Goal: Answer question/provide support: Share knowledge or assist other users

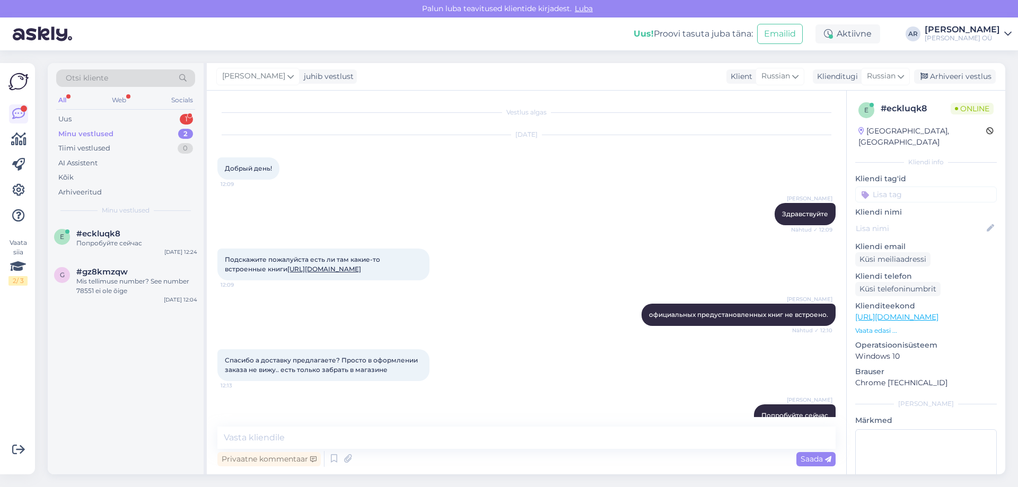
scroll to position [31, 0]
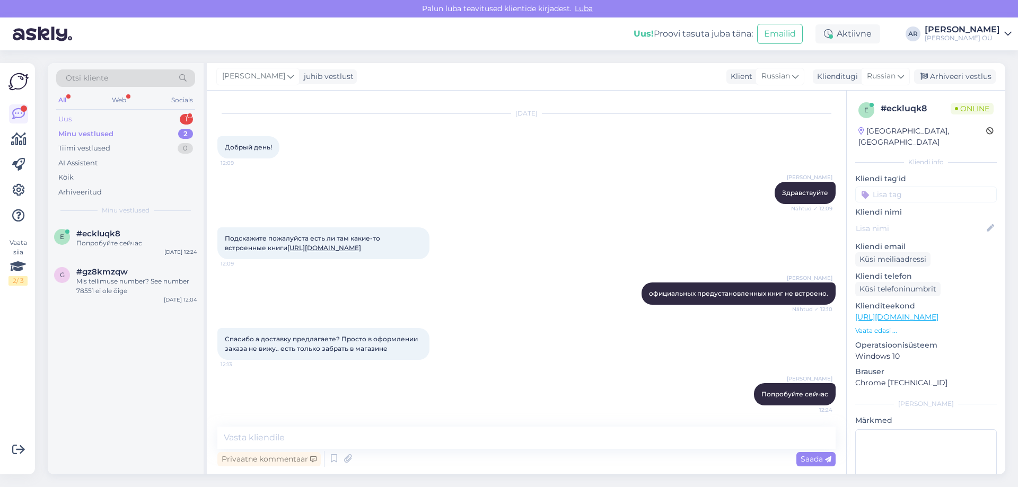
click at [147, 119] on div "Uus 1" at bounding box center [125, 119] width 139 height 15
drag, startPoint x: 150, startPoint y: 246, endPoint x: 173, endPoint y: 282, distance: 43.2
click at [149, 246] on div "siia peaksid need kotid minema ju?" at bounding box center [136, 244] width 121 height 10
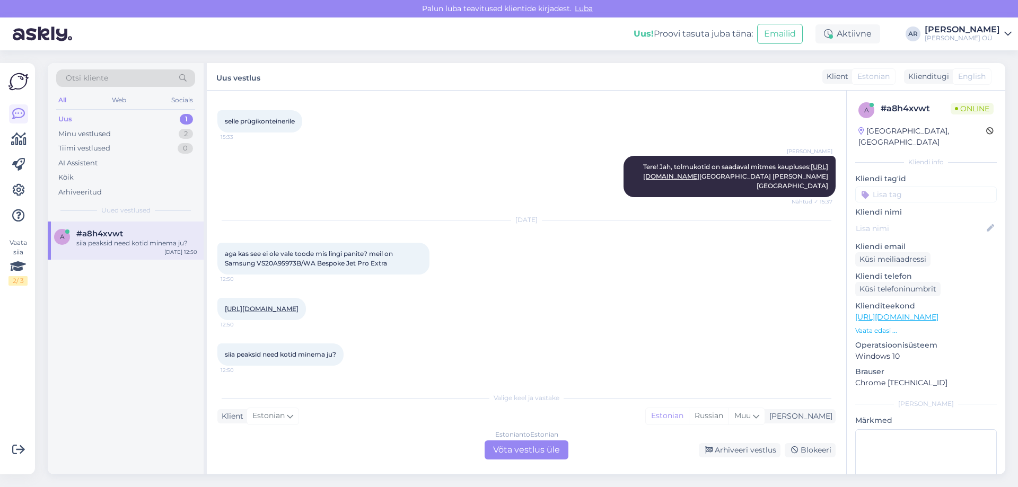
drag, startPoint x: 511, startPoint y: 447, endPoint x: 511, endPoint y: 454, distance: 6.4
click at [511, 454] on div "Estonian to Estonian Võta vestlus üle" at bounding box center [527, 450] width 84 height 19
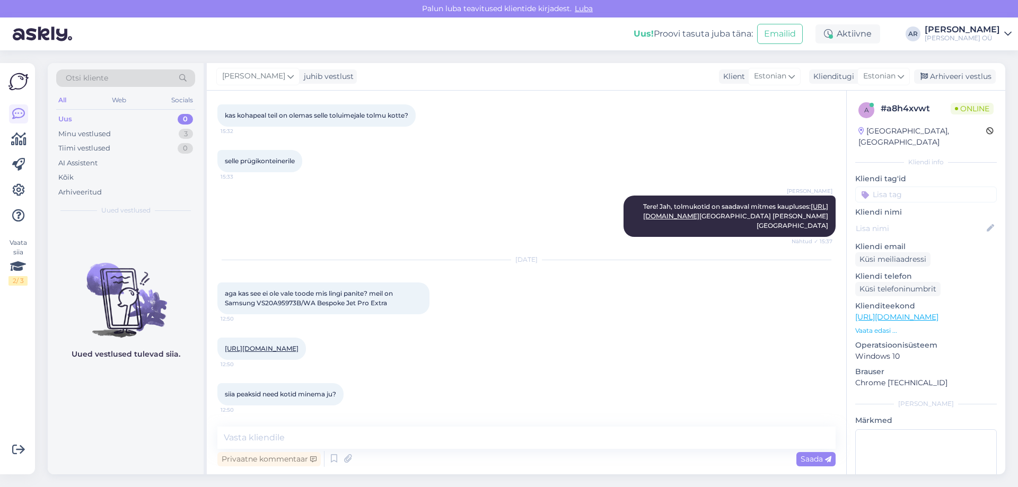
scroll to position [552, 0]
click at [298, 345] on link "[URL][DOMAIN_NAME]" at bounding box center [262, 349] width 74 height 8
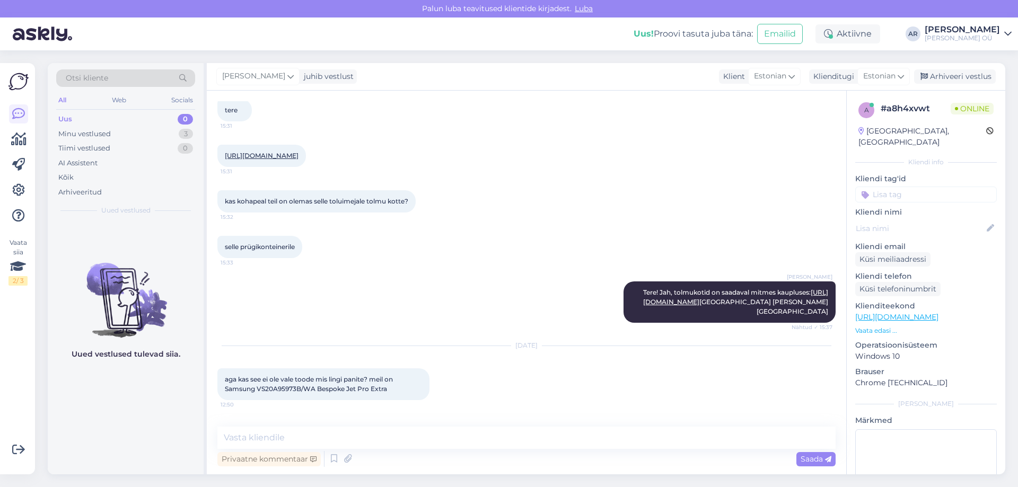
scroll to position [446, 0]
click at [692, 307] on link "[URL][DOMAIN_NAME]" at bounding box center [735, 297] width 185 height 17
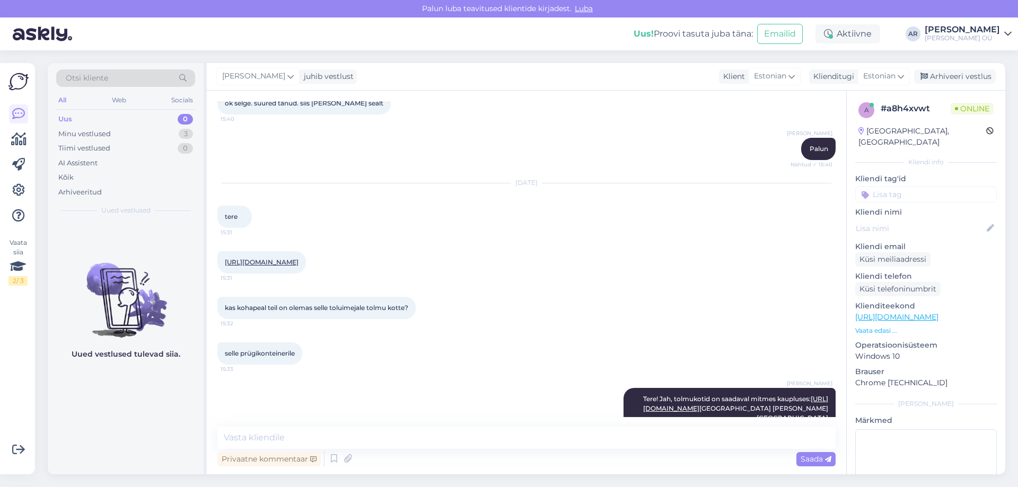
scroll to position [340, 0]
click at [286, 266] on link "[URL][DOMAIN_NAME]" at bounding box center [262, 263] width 74 height 8
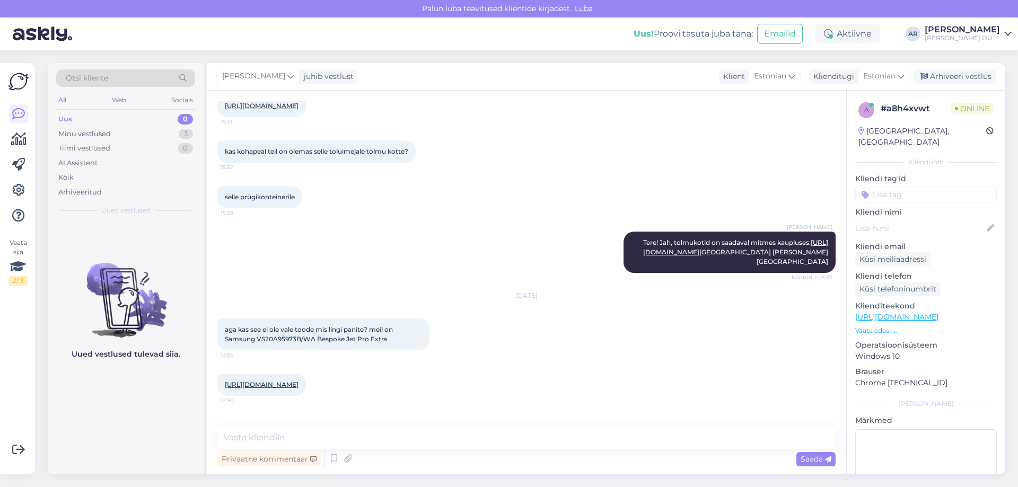
scroll to position [552, 0]
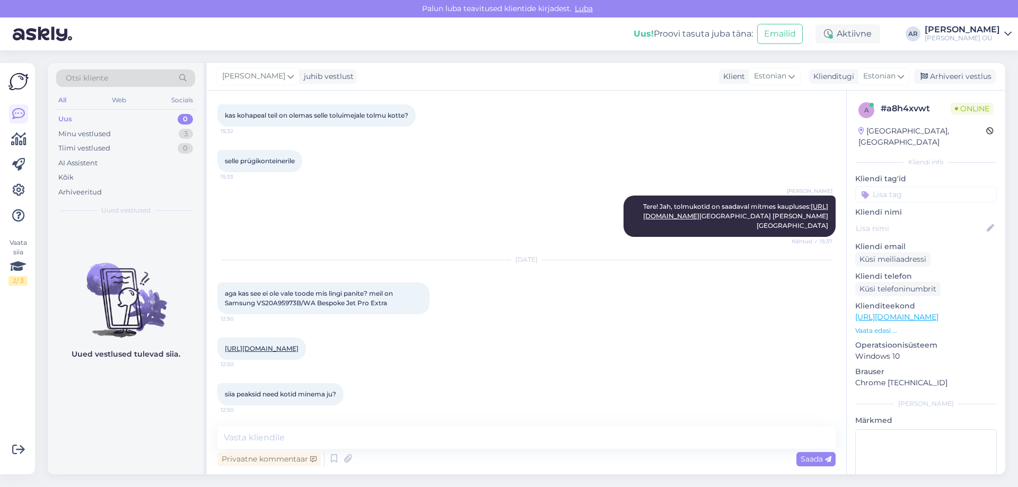
click at [298, 345] on link "[URL][DOMAIN_NAME]" at bounding box center [262, 349] width 74 height 8
click at [143, 139] on div "Minu vestlused 3" at bounding box center [125, 134] width 139 height 15
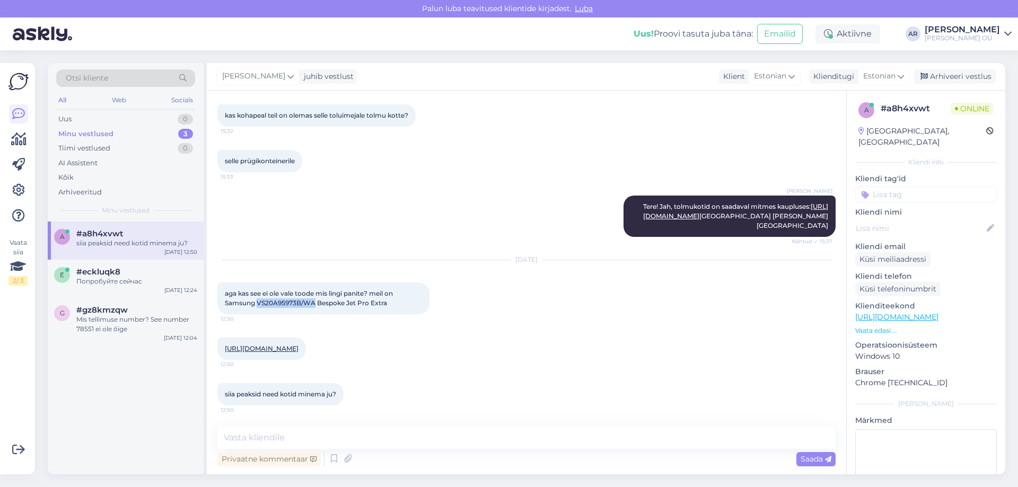
drag, startPoint x: 315, startPoint y: 294, endPoint x: 257, endPoint y: 291, distance: 57.9
click at [257, 291] on span "aga kas see ei ole vale toode mis lingi panite? meil on Samsung VS20A95973B/WA …" at bounding box center [310, 297] width 170 height 17
copy span "VS20A95973B/[GEOGRAPHIC_DATA]"
click at [298, 345] on link "[URL][DOMAIN_NAME]" at bounding box center [262, 349] width 74 height 8
click at [370, 431] on textarea at bounding box center [526, 438] width 618 height 22
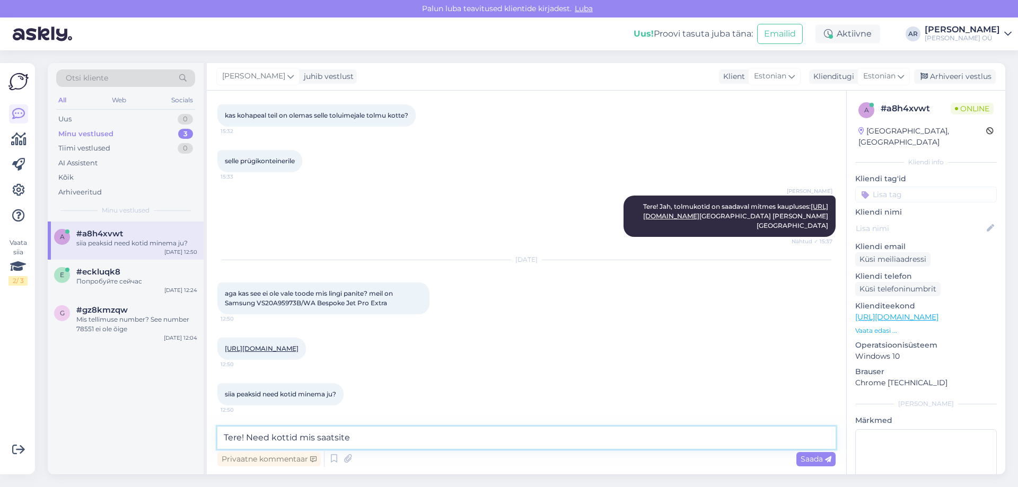
click at [290, 441] on textarea "Tere! Need kottid mis saatsite" at bounding box center [526, 438] width 618 height 22
click at [287, 439] on textarea "Tere! Need kottid mis saatsite" at bounding box center [526, 438] width 618 height 22
click at [355, 438] on textarea "Tere! Need kotid mis saatsite" at bounding box center [526, 438] width 618 height 22
click at [700, 205] on link "[URL][DOMAIN_NAME]" at bounding box center [735, 211] width 185 height 17
click at [415, 440] on textarea "Tere! Need kotid mis saatsite sobivad" at bounding box center [526, 438] width 618 height 22
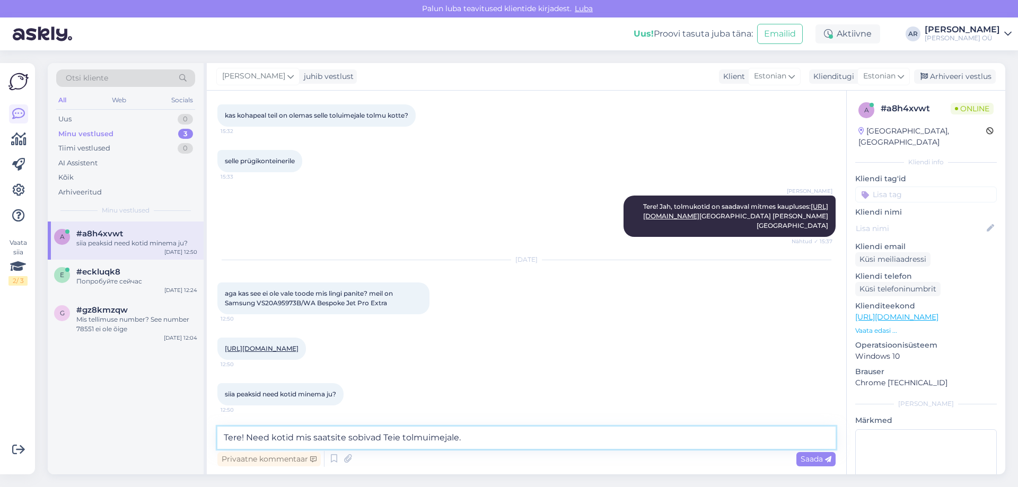
type textarea "Tere! Need kotid mis saatsite sobivad Teie tolmuimejale"
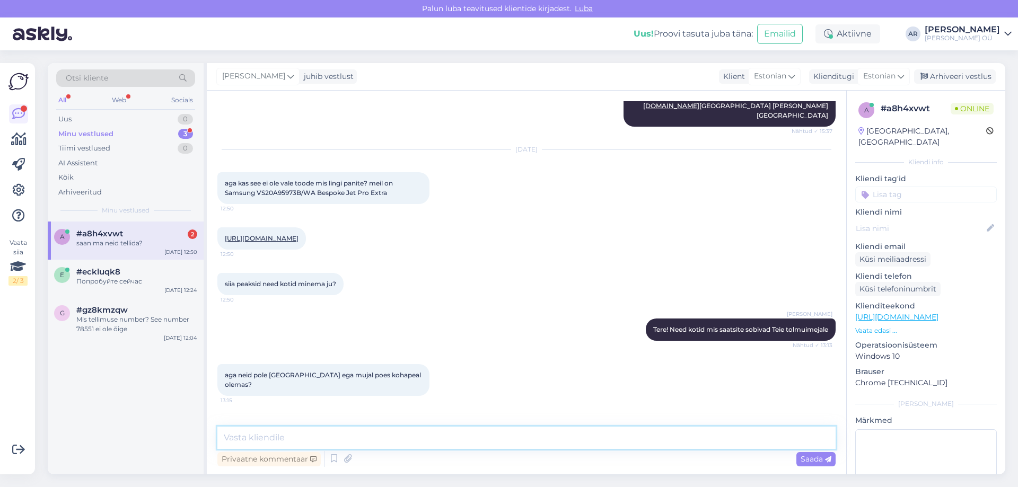
scroll to position [689, 0]
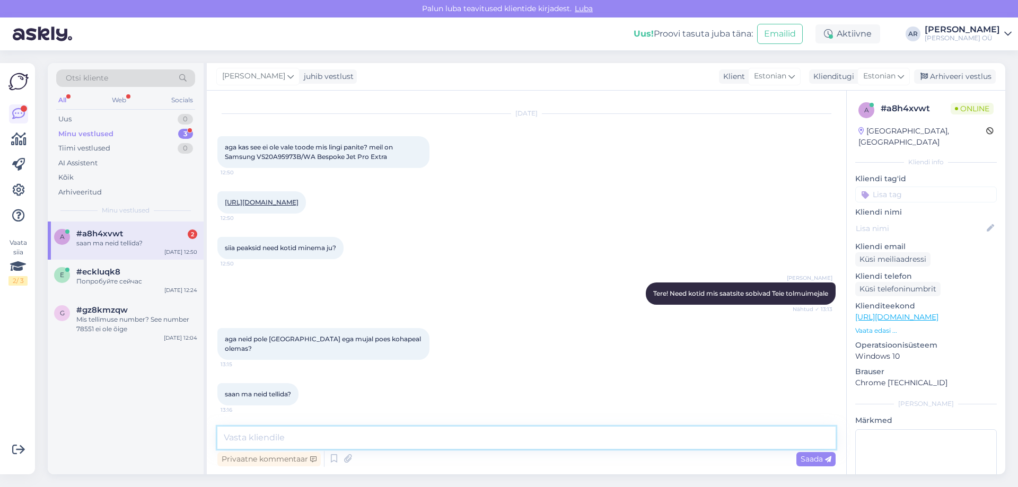
click at [354, 445] on textarea at bounding box center [526, 438] width 618 height 22
click at [275, 201] on link "[URL][DOMAIN_NAME]" at bounding box center [262, 202] width 74 height 8
drag, startPoint x: 368, startPoint y: 436, endPoint x: 366, endPoint y: 429, distance: 6.7
click at [367, 436] on textarea at bounding box center [526, 438] width 618 height 22
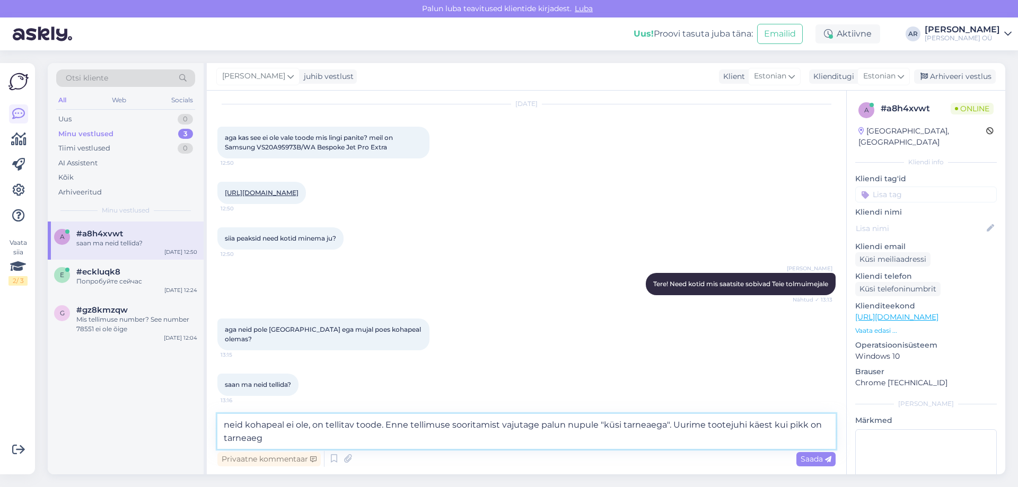
type textarea "neid kohapeal ei ole, on tellitav toode. Enne tellimuse sooritamist vajutage pa…"
click at [327, 437] on textarea "neid kohapeal ei ole, on tellitav toode. Enne tellimuse sooritamist vajutage pa…" at bounding box center [526, 431] width 618 height 35
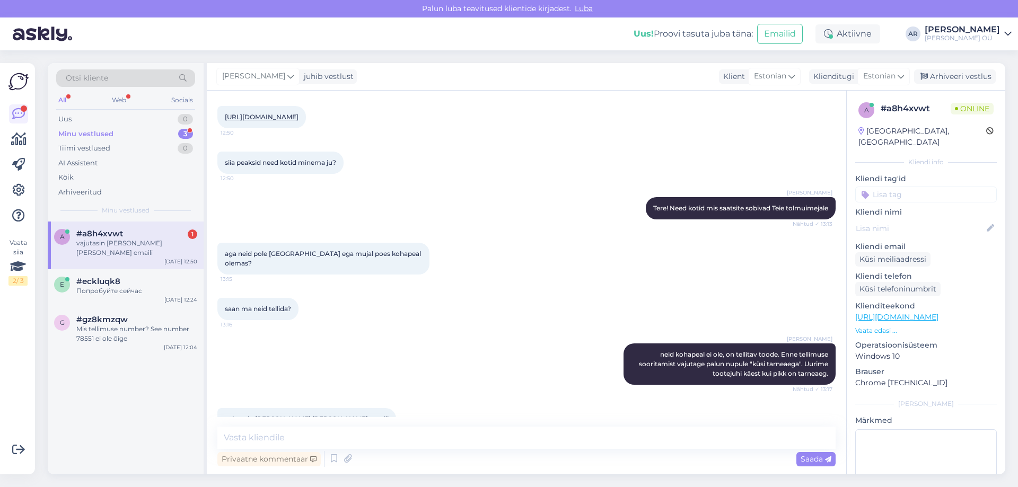
scroll to position [799, 0]
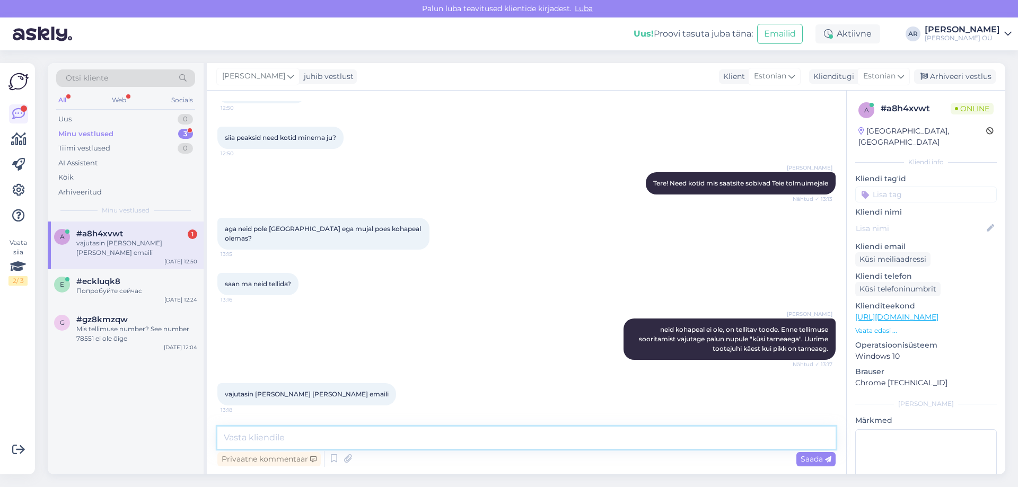
click at [389, 434] on textarea at bounding box center [526, 438] width 618 height 22
type textarea "[PERSON_NAME], edastame info tootejuhile. Kohe kui vastus olemas kirjutame teil…"
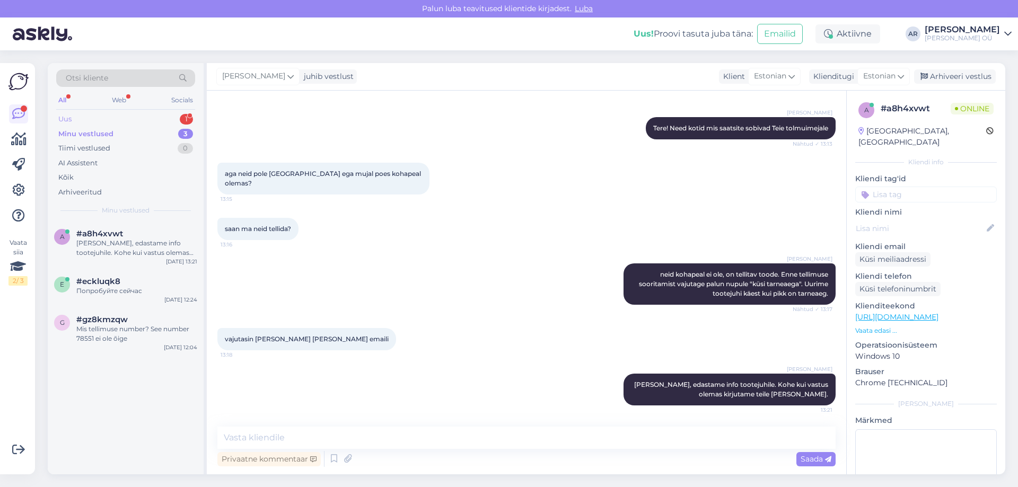
click at [92, 120] on div "Uus 1" at bounding box center [125, 119] width 139 height 15
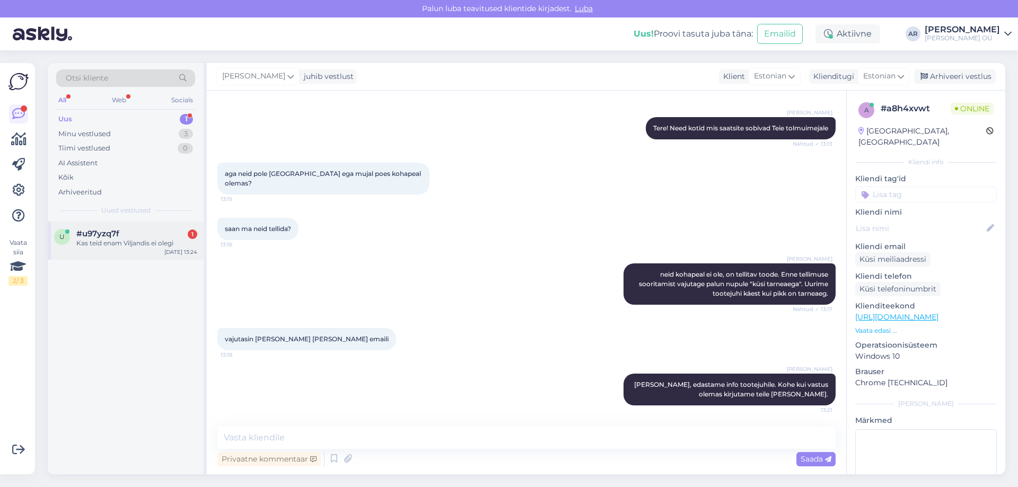
click at [147, 245] on div "Kas teid enam Viljandis ei olegi" at bounding box center [136, 244] width 121 height 10
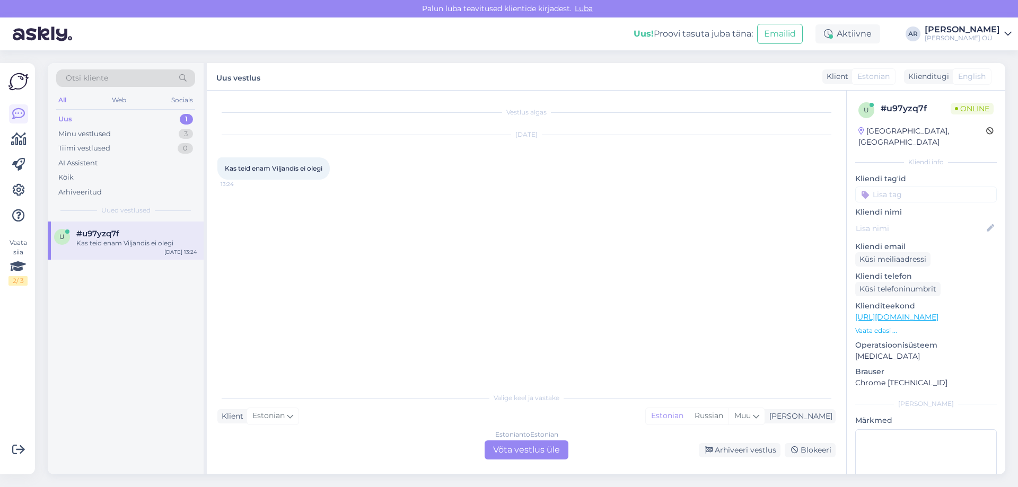
click at [515, 451] on div "Estonian to Estonian Võta vestlus üle" at bounding box center [527, 450] width 84 height 19
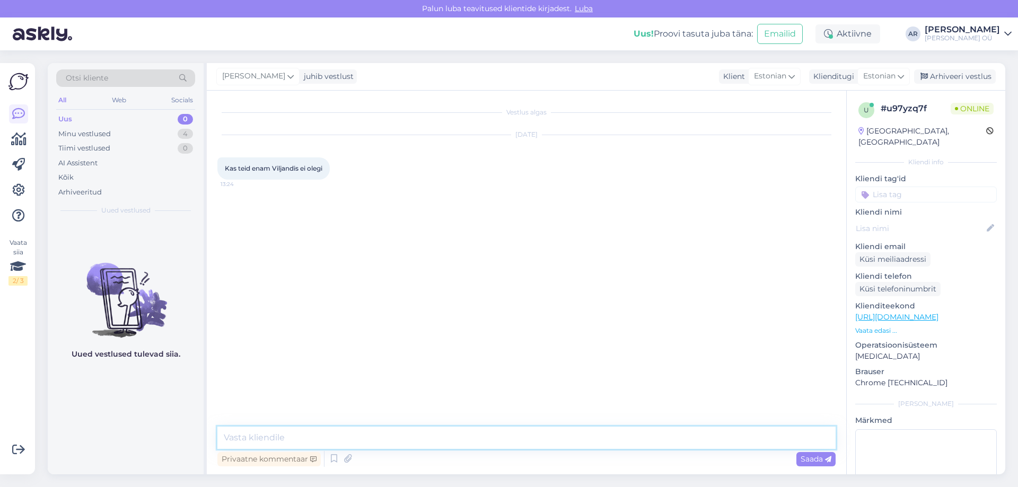
click at [368, 440] on textarea at bounding box center [526, 438] width 618 height 22
type textarea "V"
type textarea "Tere! Viljandi ONOFF olemas"
click at [276, 427] on textarea at bounding box center [526, 438] width 618 height 22
paste textarea "Viljandi ONOFF Centrum keskus Tallinna 24 71008 [GEOGRAPHIC_DATA]"
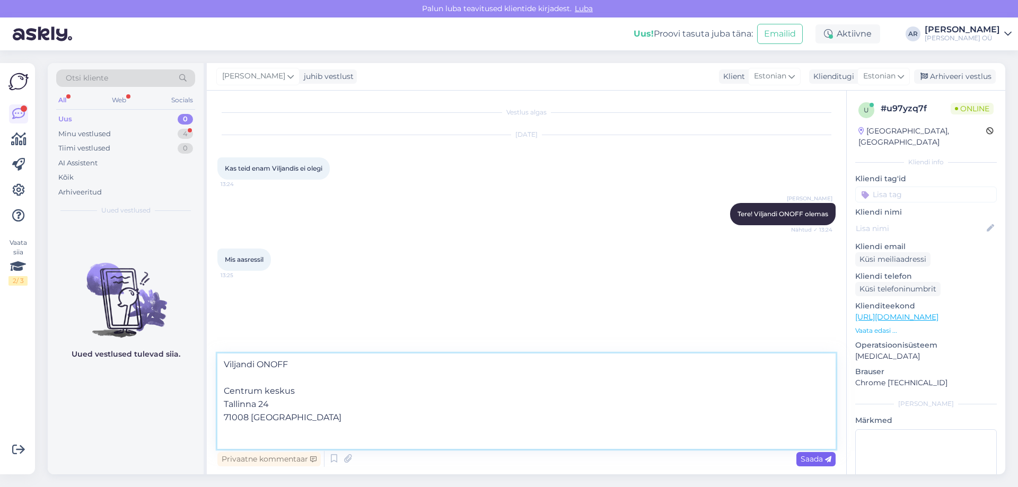
type textarea "Viljandi ONOFF Centrum keskus Tallinna 24 71008 [GEOGRAPHIC_DATA]"
click at [810, 465] on div "Saada" at bounding box center [815, 459] width 39 height 14
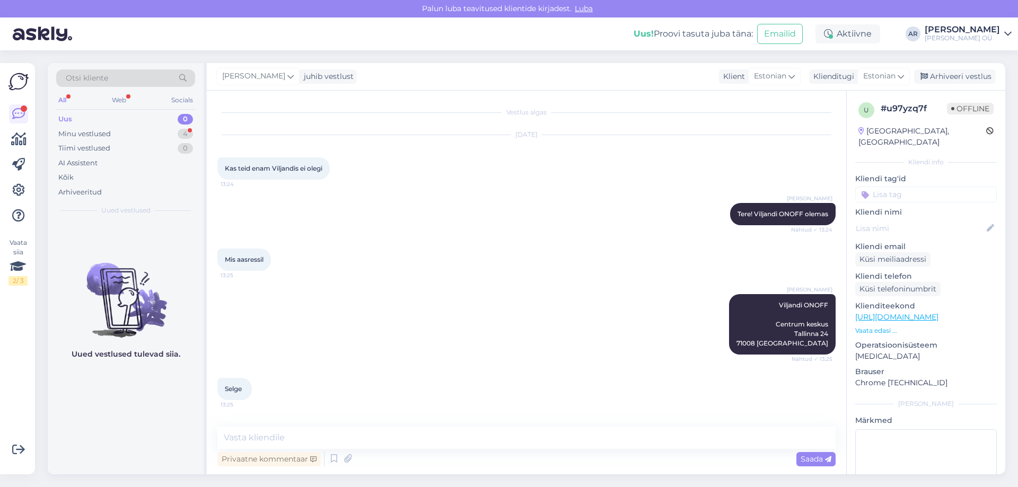
scroll to position [14, 0]
click at [146, 135] on div "Minu vestlused 4" at bounding box center [125, 134] width 139 height 15
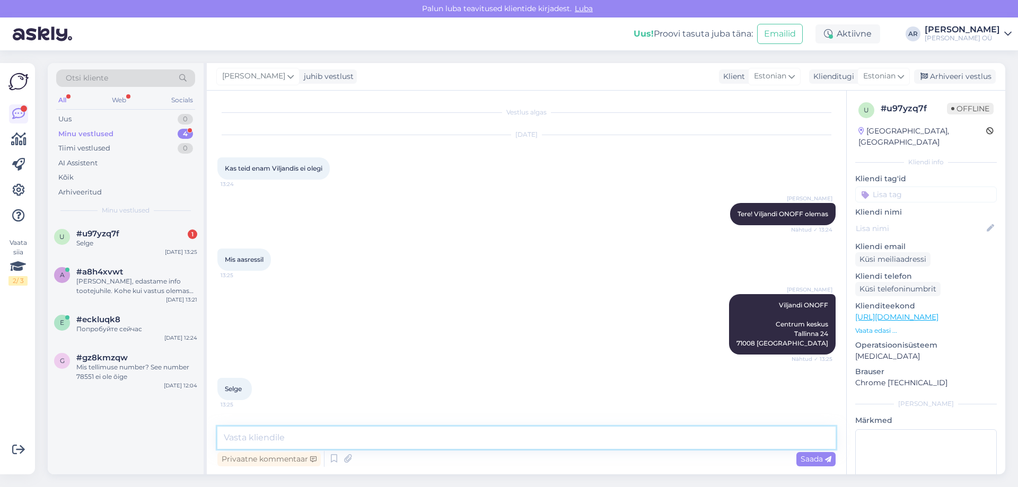
click at [286, 429] on textarea at bounding box center [526, 438] width 618 height 22
click at [286, 435] on textarea at bounding box center [526, 438] width 618 height 22
click at [126, 282] on div "[PERSON_NAME], edastame info tootejuhile. Kohe kui vastus olemas kirjutame teil…" at bounding box center [136, 286] width 121 height 19
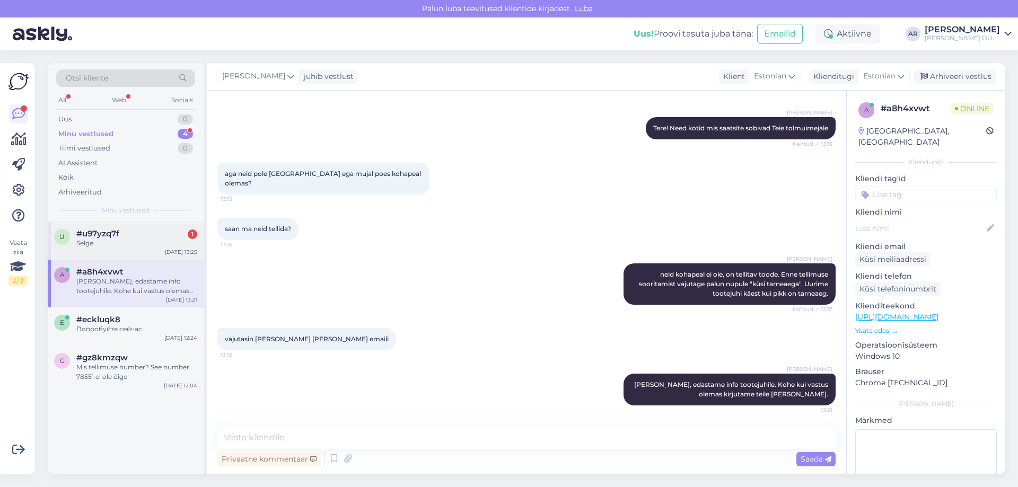
click at [127, 253] on div "u #u97yzq7f 1 Selge [DATE] 13:25" at bounding box center [126, 241] width 156 height 38
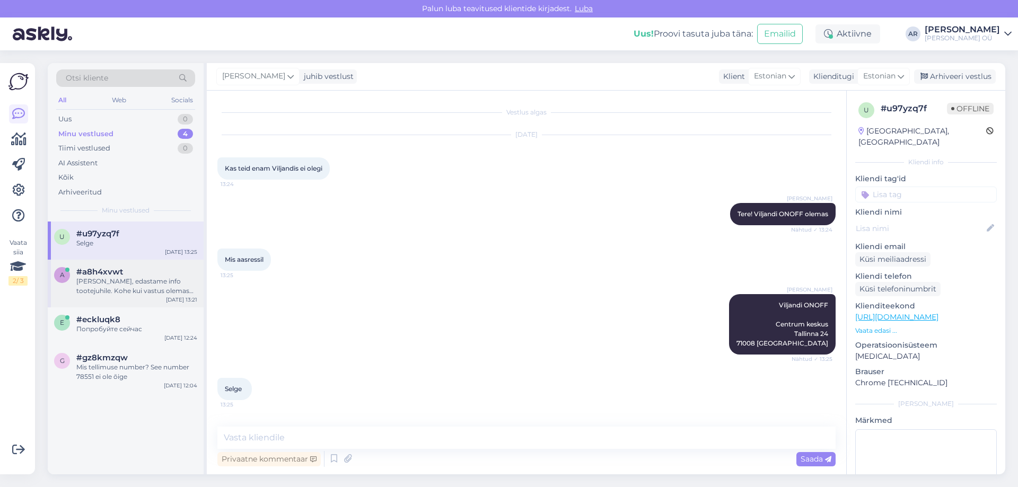
click at [138, 274] on div "#a8h4xvwt" at bounding box center [136, 272] width 121 height 10
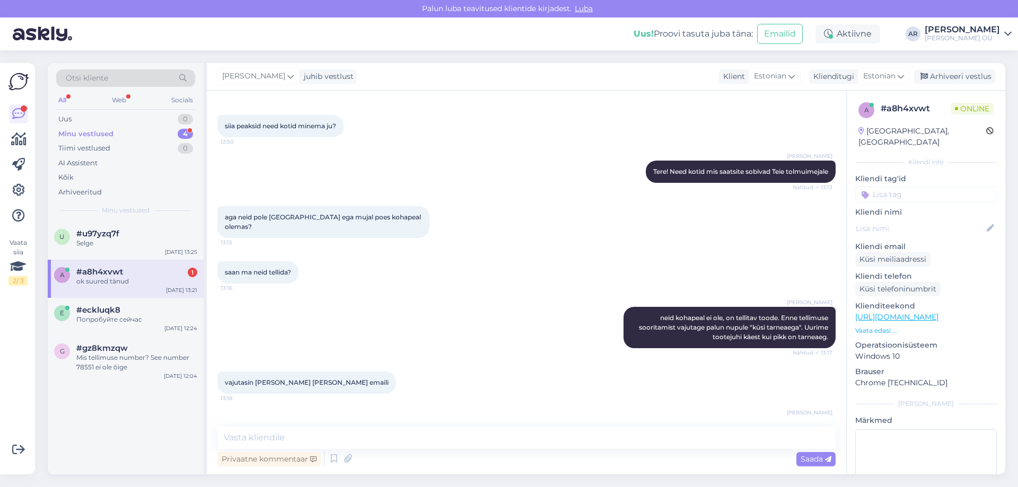
scroll to position [900, 0]
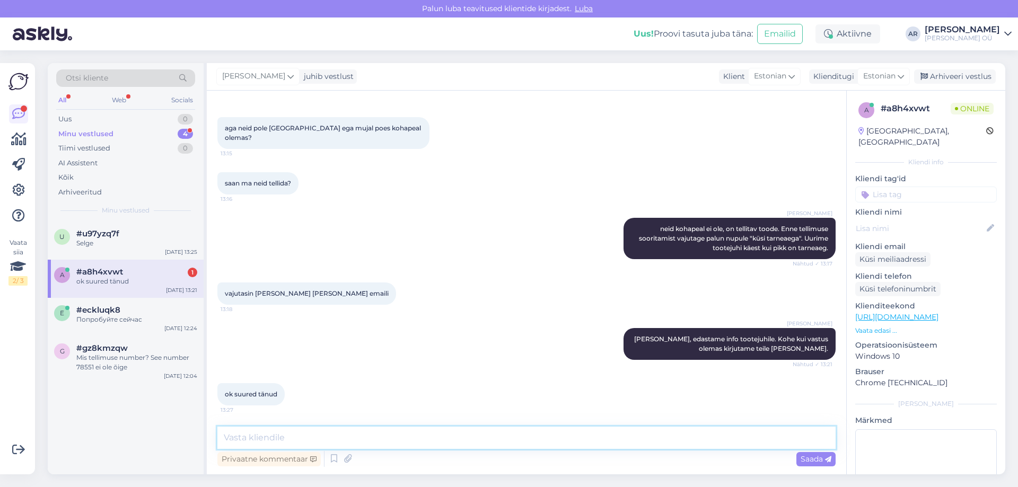
click at [280, 438] on textarea at bounding box center [526, 438] width 618 height 22
type textarea "З"
type textarea "Palun!"
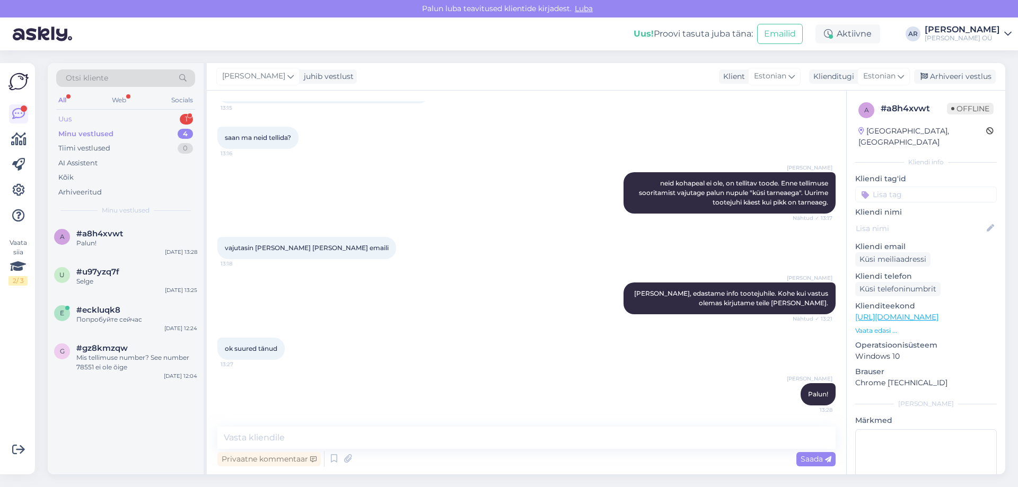
click at [107, 122] on div "Uus 1" at bounding box center [125, 119] width 139 height 15
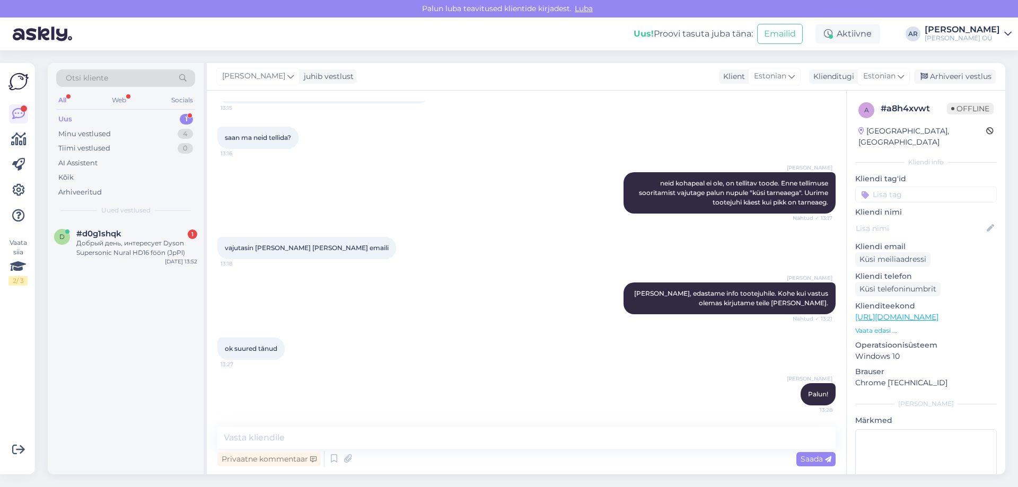
click at [158, 121] on div "Uus 1" at bounding box center [125, 119] width 139 height 15
click at [169, 244] on div "Добрый день, интересует Dyson Supersonic Nural HD16 föön (JpPl)" at bounding box center [136, 248] width 121 height 19
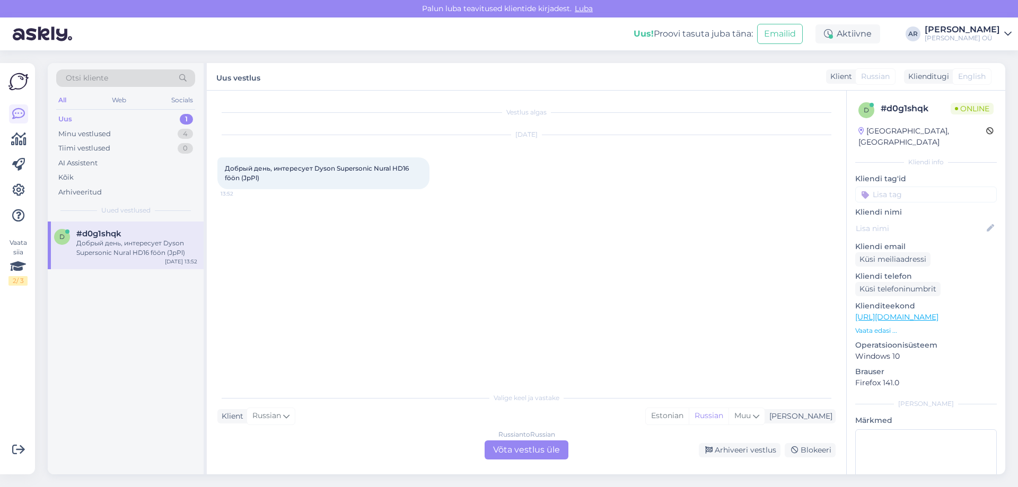
click at [906, 312] on link "[URL][DOMAIN_NAME]" at bounding box center [896, 317] width 83 height 10
click at [527, 460] on div "Vestlus algas [DATE] Добрый день, интересует Dyson Supersonic Nural HD16 föön (…" at bounding box center [526, 283] width 639 height 384
click at [528, 453] on div "Russian to Russian Võta vestlus üle" at bounding box center [527, 450] width 84 height 19
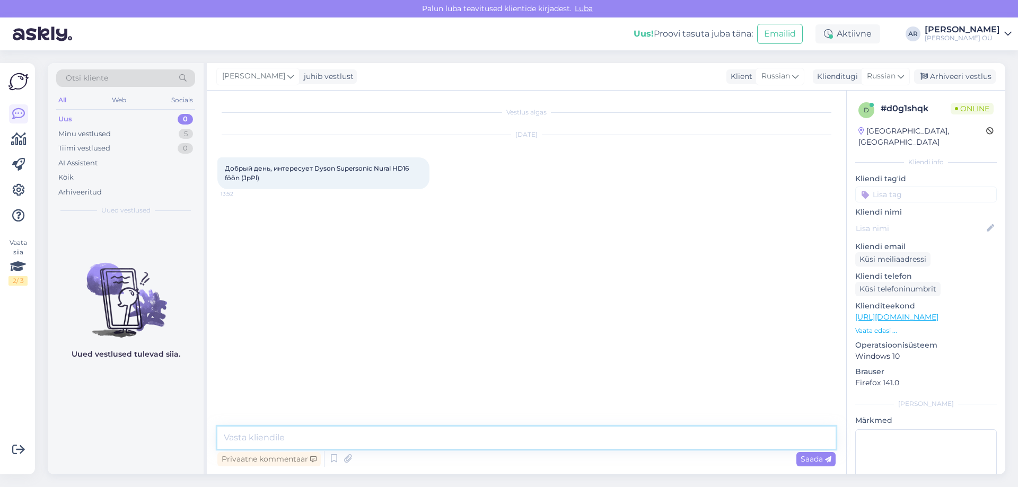
click at [405, 433] on textarea at bounding box center [526, 438] width 618 height 22
type textarea "Х"
type textarea "Здрвствуйте!"
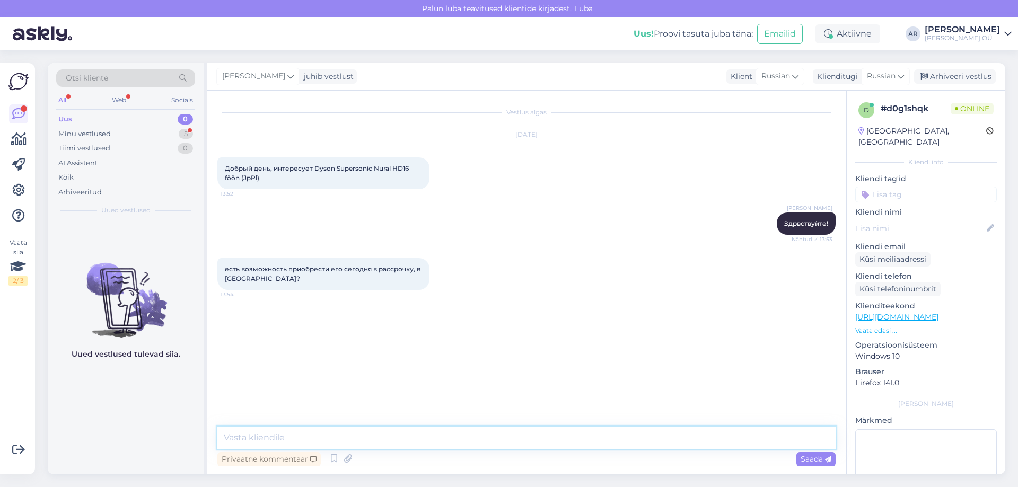
click at [261, 442] on textarea at bounding box center [526, 438] width 618 height 22
type textarea "Да, в наличии в магазинах Мустика и [GEOGRAPHIC_DATA]"
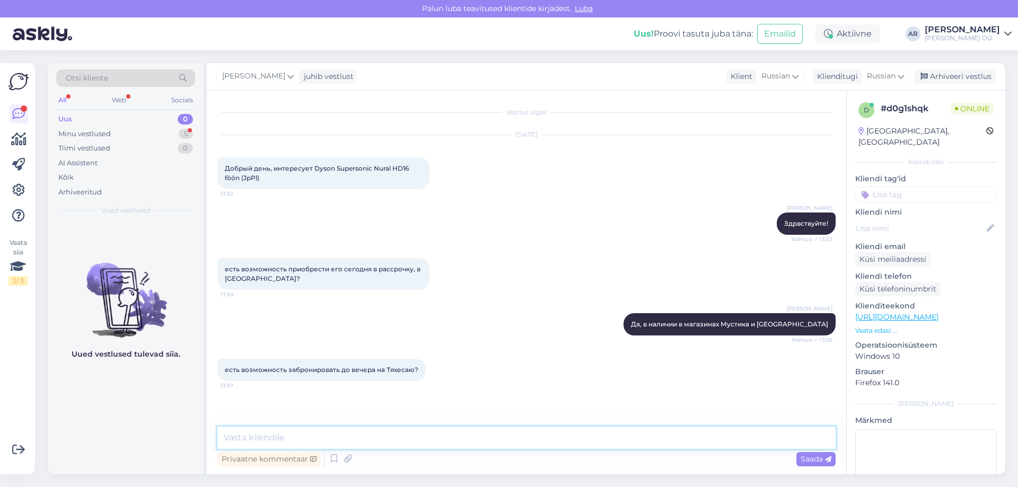
click at [371, 443] on textarea at bounding box center [526, 438] width 618 height 22
click at [370, 438] on textarea at bounding box center [526, 438] width 618 height 22
click at [368, 437] on textarea at bounding box center [526, 438] width 618 height 22
click at [418, 432] on textarea at bounding box center [526, 438] width 618 height 22
type textarea "не бронируем, можно сделать заказ в интернет"
